Goal: Information Seeking & Learning: Check status

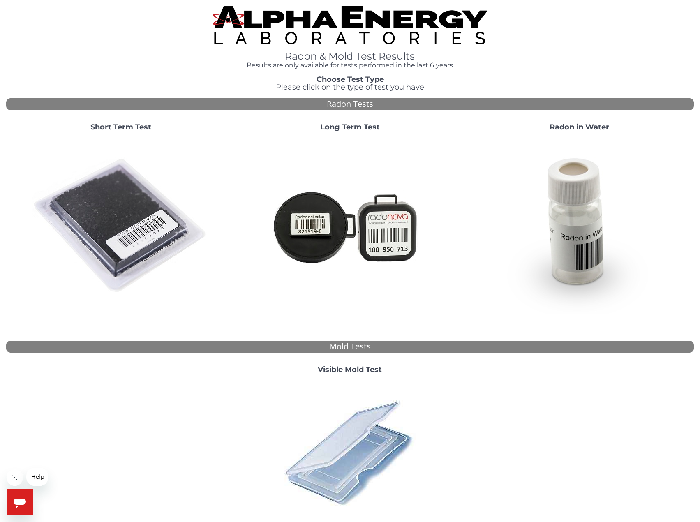
click at [327, 90] on span "Please click on the type of test you have" at bounding box center [350, 87] width 148 height 9
click at [315, 72] on div "Radon & Mold Test Results Results are only available for tests performed in the…" at bounding box center [349, 290] width 687 height 569
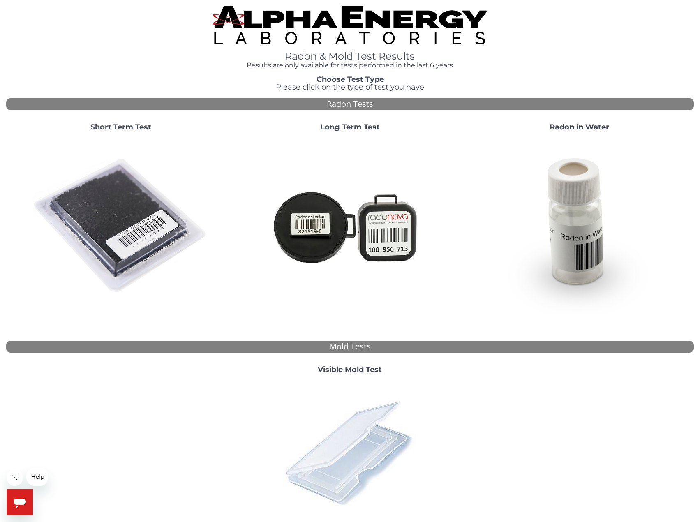
click at [341, 462] on img at bounding box center [350, 453] width 144 height 144
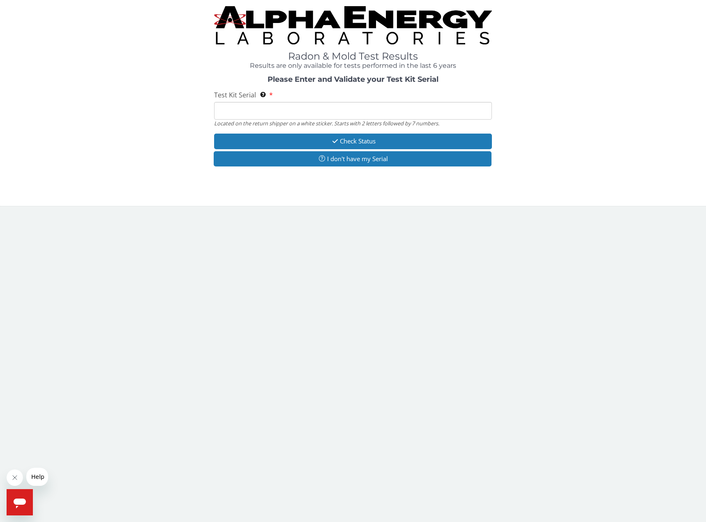
click at [271, 109] on input "Test Kit Serial Located on the return shipper on a white sticker. Starts with 2…" at bounding box center [352, 111] width 277 height 18
paste input "ML190045"
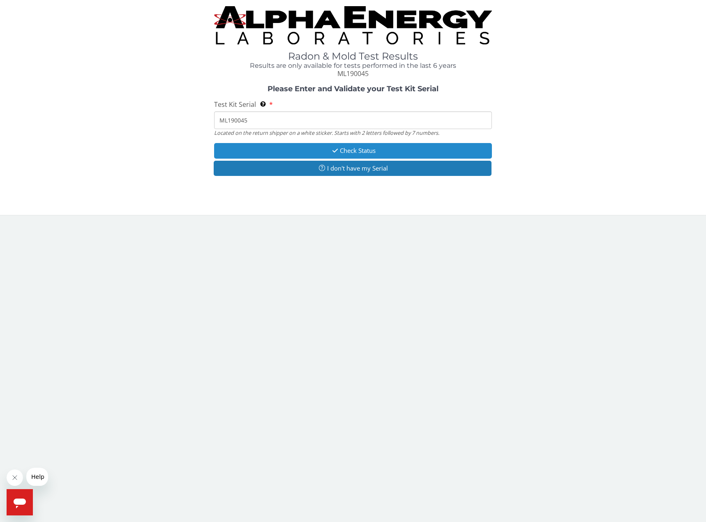
type input "ML190045"
click at [278, 147] on button "Check Status" at bounding box center [352, 150] width 277 height 15
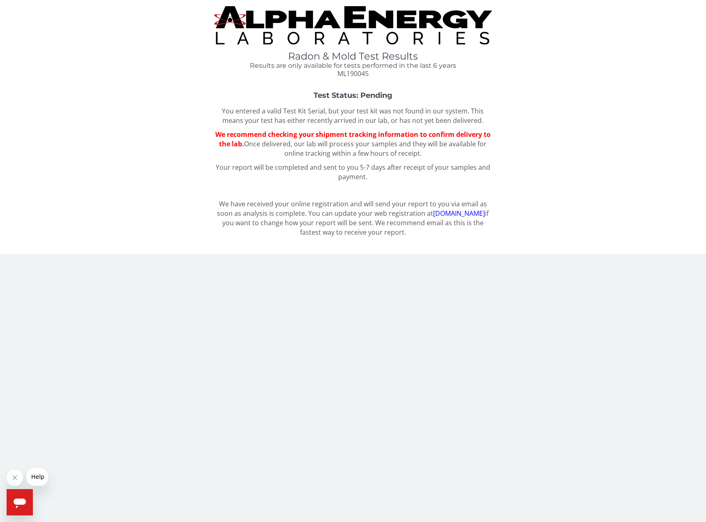
click at [388, 97] on strong "Test Status: Pending" at bounding box center [353, 95] width 79 height 9
click at [273, 101] on div "Test Status: Pending You entered a valid Test Kit Serial, but your test kit was…" at bounding box center [353, 139] width 694 height 95
click at [279, 106] on div "Test Status: Pending You entered a valid Test Kit Serial, but your test kit was…" at bounding box center [353, 139] width 694 height 95
click at [468, 178] on p "Your report will be completed and sent to you 5-7 days after receipt of your sa…" at bounding box center [352, 172] width 277 height 19
